Goal: Task Accomplishment & Management: Complete application form

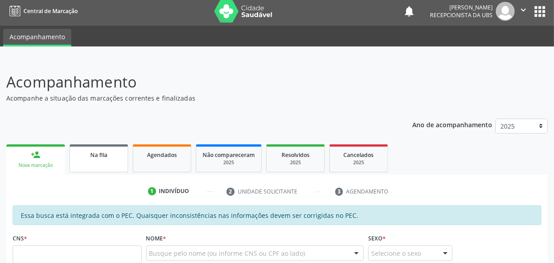
scroll to position [44, 0]
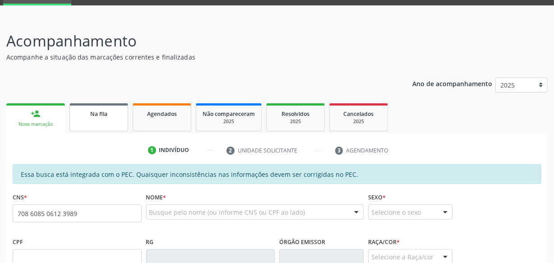
type input "708 6085 0612 3989"
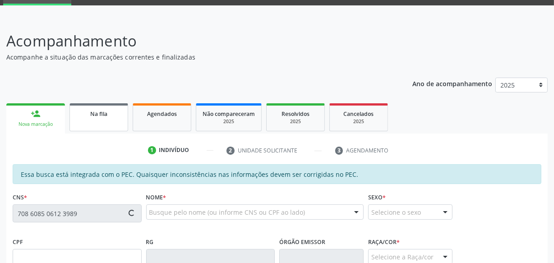
type input "730.943.744-68"
type input "1[DATE]"
type input "[PERSON_NAME]"
type input "[PHONE_NUMBER]"
type input "S/N"
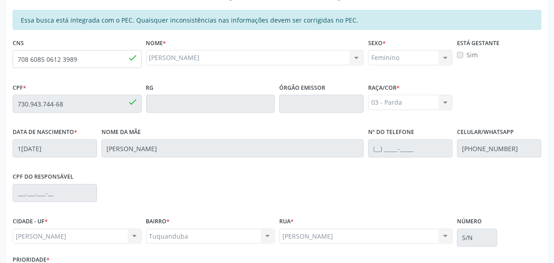
scroll to position [264, 0]
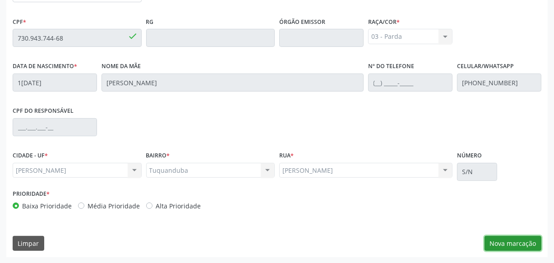
click at [505, 240] on button "Nova marcação" at bounding box center [512, 243] width 57 height 15
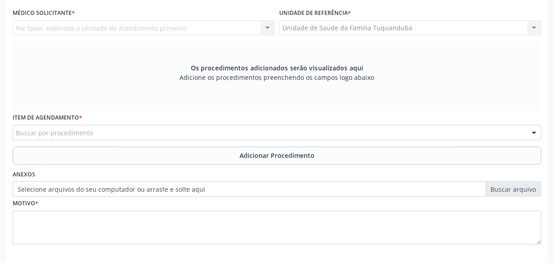
scroll to position [223, 0]
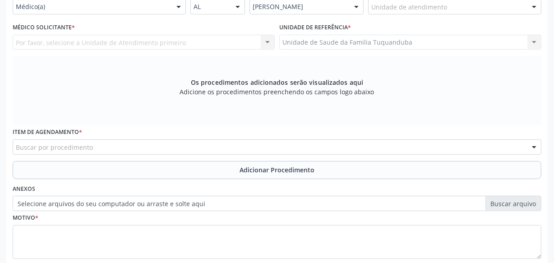
click at [185, 142] on div "Buscar por procedimento" at bounding box center [277, 146] width 529 height 15
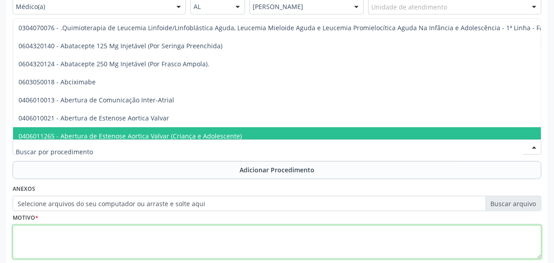
click at [299, 248] on textarea at bounding box center [277, 242] width 529 height 34
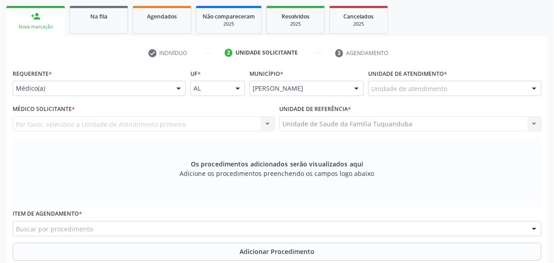
scroll to position [141, 0]
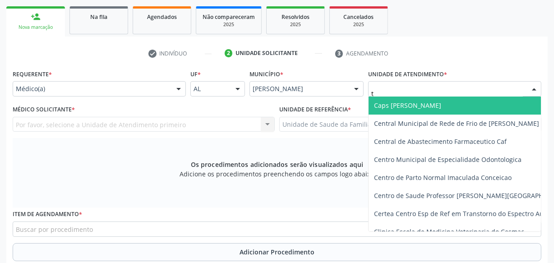
type input "tu"
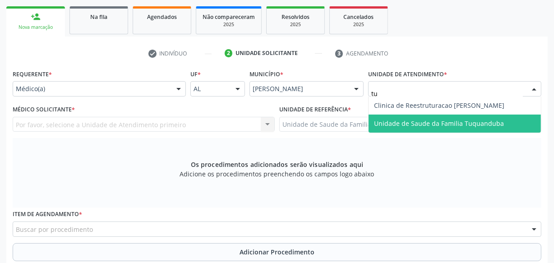
click at [414, 120] on span "Unidade de Saude da Familia Tuquanduba" at bounding box center [439, 123] width 130 height 9
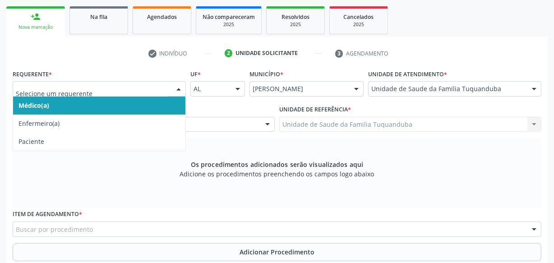
click at [115, 92] on input "text" at bounding box center [92, 93] width 152 height 18
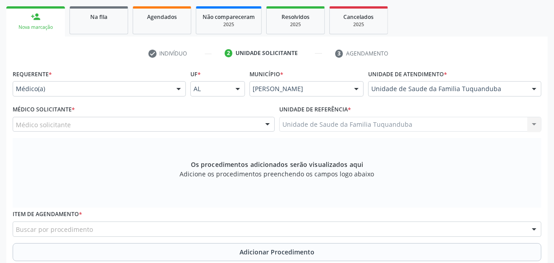
click at [180, 94] on div at bounding box center [179, 89] width 14 height 15
click at [136, 121] on div "Médico solicitante" at bounding box center [144, 124] width 262 height 15
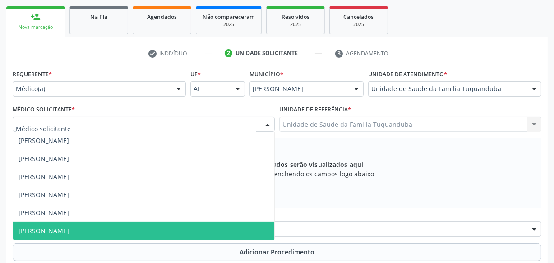
click at [90, 229] on span "[PERSON_NAME]" at bounding box center [143, 231] width 261 height 18
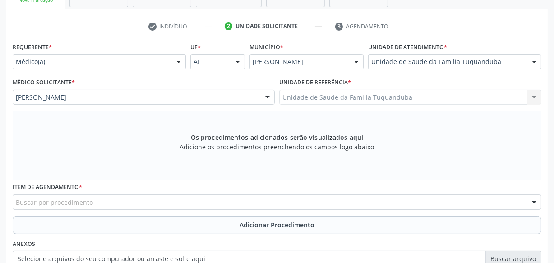
scroll to position [223, 0]
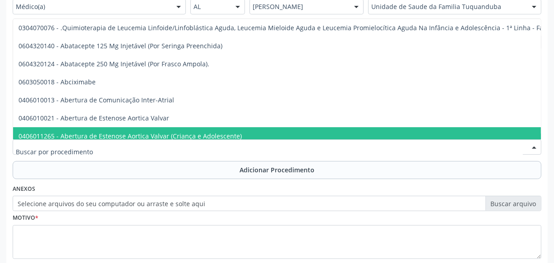
click at [163, 149] on div at bounding box center [277, 146] width 529 height 15
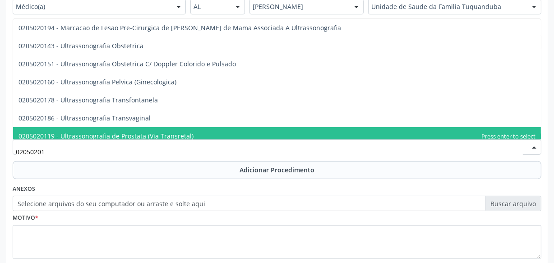
type input "020502018"
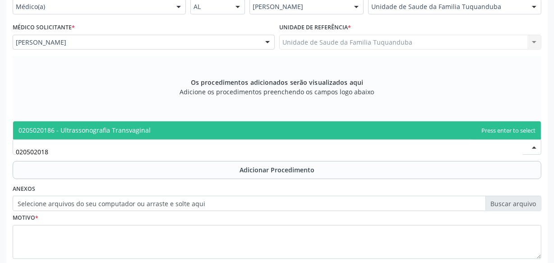
click at [165, 135] on span "0205020186 - Ultrassonografia Transvaginal" at bounding box center [277, 130] width 528 height 18
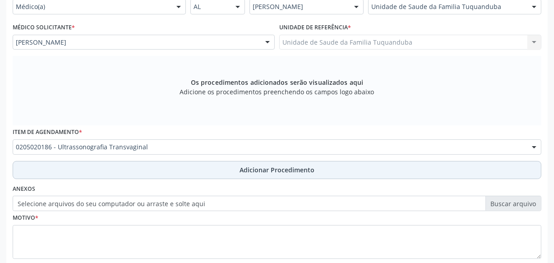
click at [236, 172] on button "Adicionar Procedimento" at bounding box center [277, 170] width 529 height 18
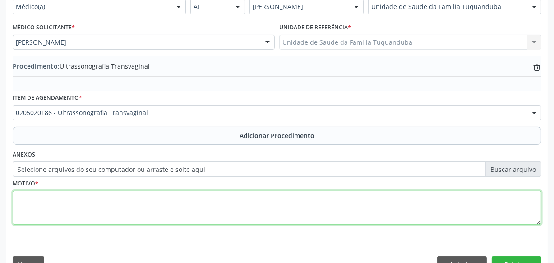
click at [235, 194] on textarea at bounding box center [277, 208] width 529 height 34
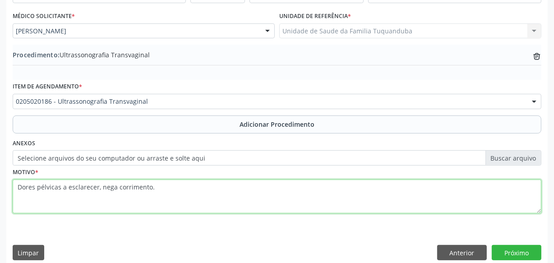
scroll to position [244, 0]
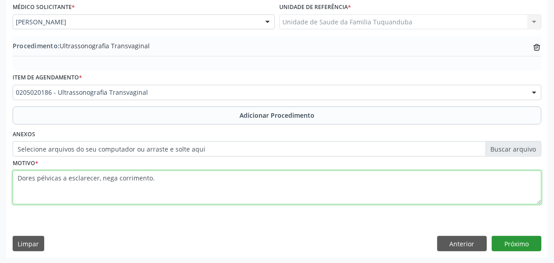
type textarea "Dores pélvicas a esclarecer, nega corrimento."
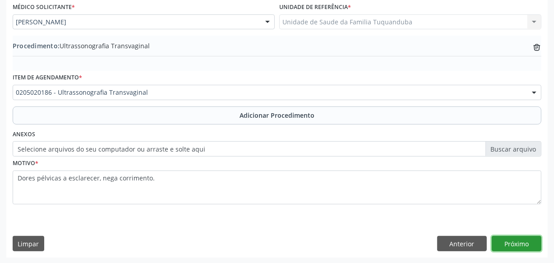
click at [531, 242] on button "Próximo" at bounding box center [517, 243] width 50 height 15
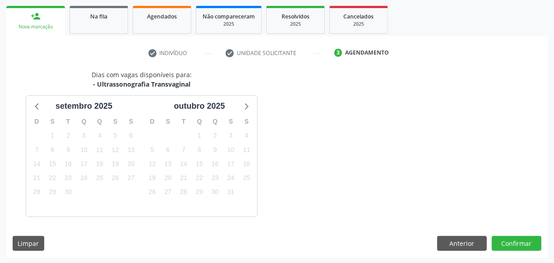
scroll to position [168, 0]
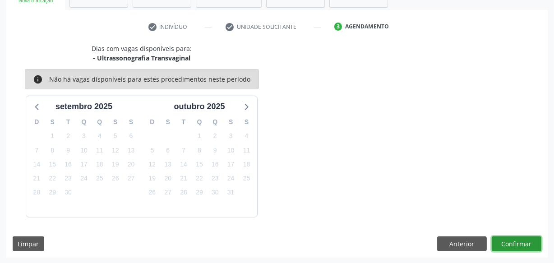
click at [531, 242] on button "Confirmar" at bounding box center [517, 243] width 50 height 15
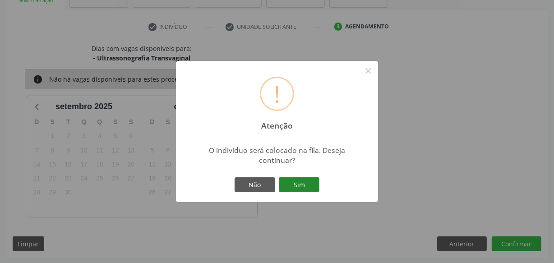
click at [299, 184] on button "Sim" at bounding box center [299, 184] width 41 height 15
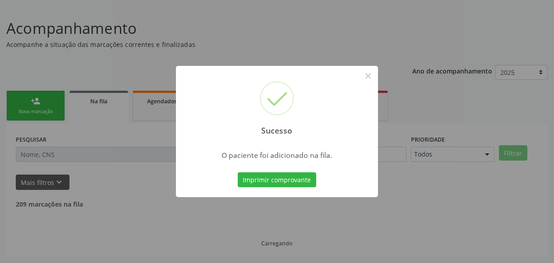
scroll to position [47, 0]
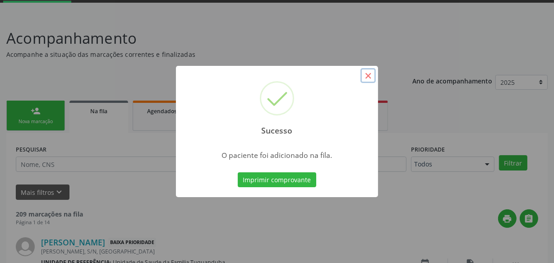
click at [366, 76] on button "×" at bounding box center [367, 75] width 15 height 15
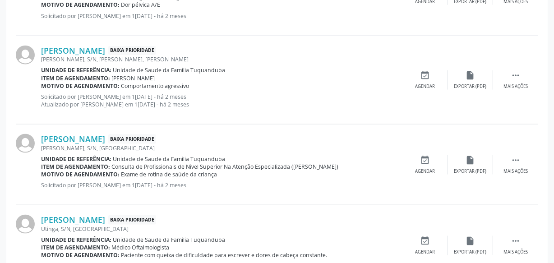
scroll to position [1302, 0]
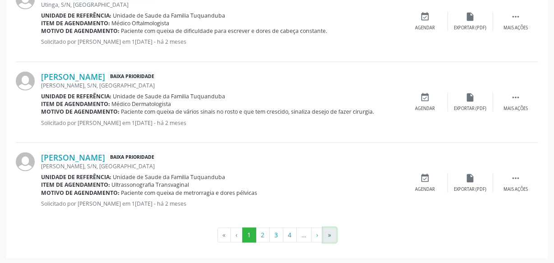
click at [328, 233] on button "»" at bounding box center [330, 235] width 14 height 15
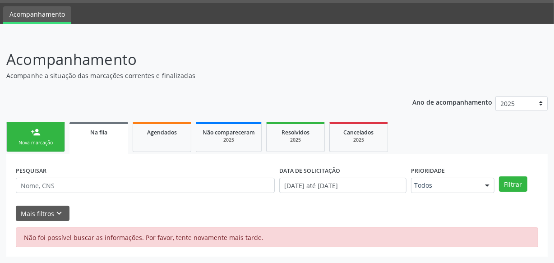
scroll to position [25, 0]
drag, startPoint x: 36, startPoint y: 134, endPoint x: 108, endPoint y: 132, distance: 71.8
click at [36, 135] on div "person_add" at bounding box center [36, 133] width 10 height 10
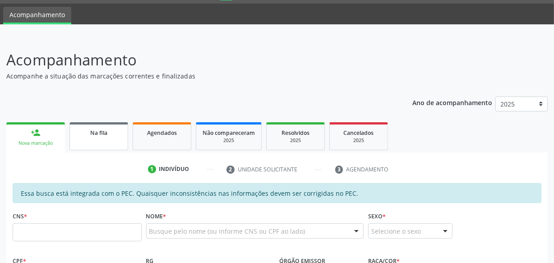
click at [108, 132] on div "Na fila" at bounding box center [98, 132] width 45 height 9
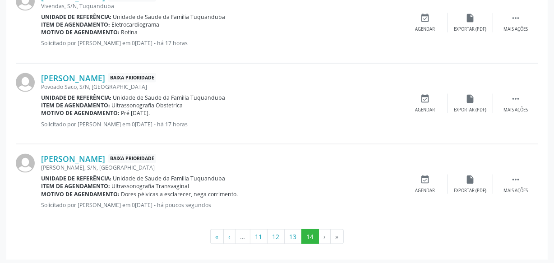
scroll to position [1183, 0]
